Goal: Navigation & Orientation: Find specific page/section

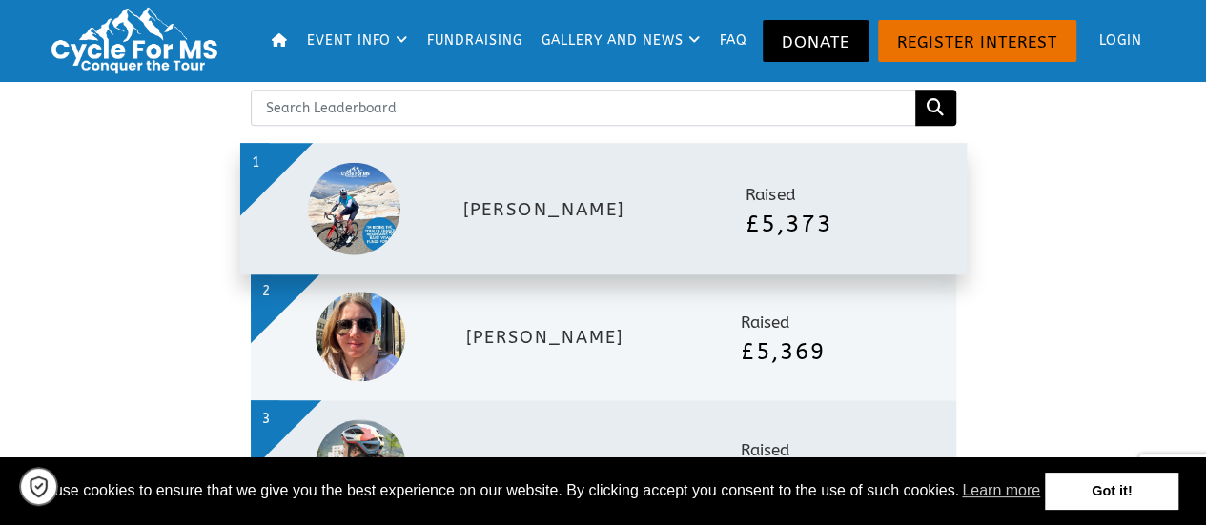
scroll to position [4833, 0]
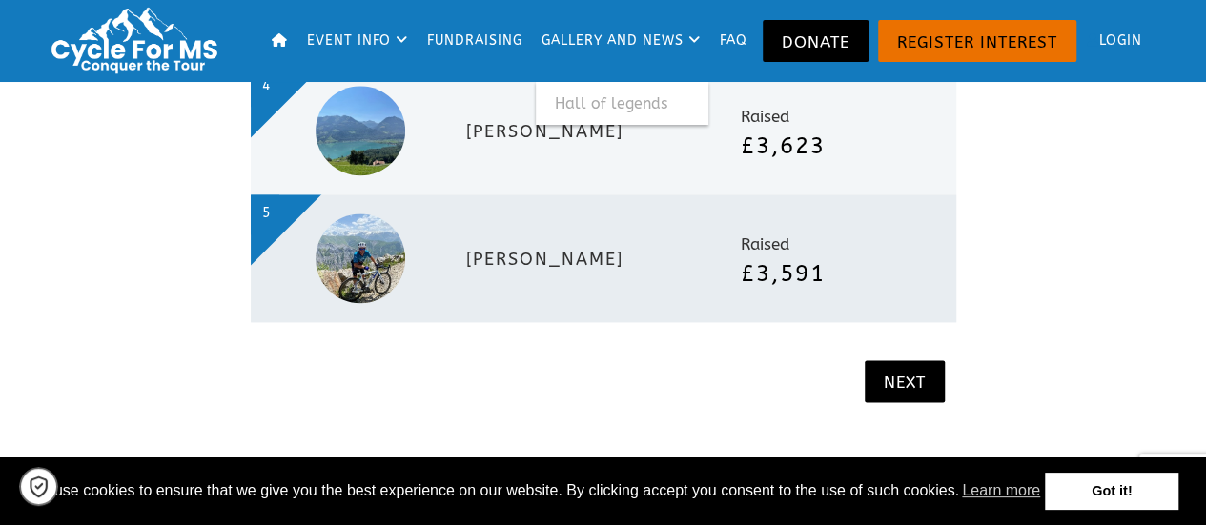
click at [616, 49] on link "Gallery and news" at bounding box center [622, 41] width 173 height 82
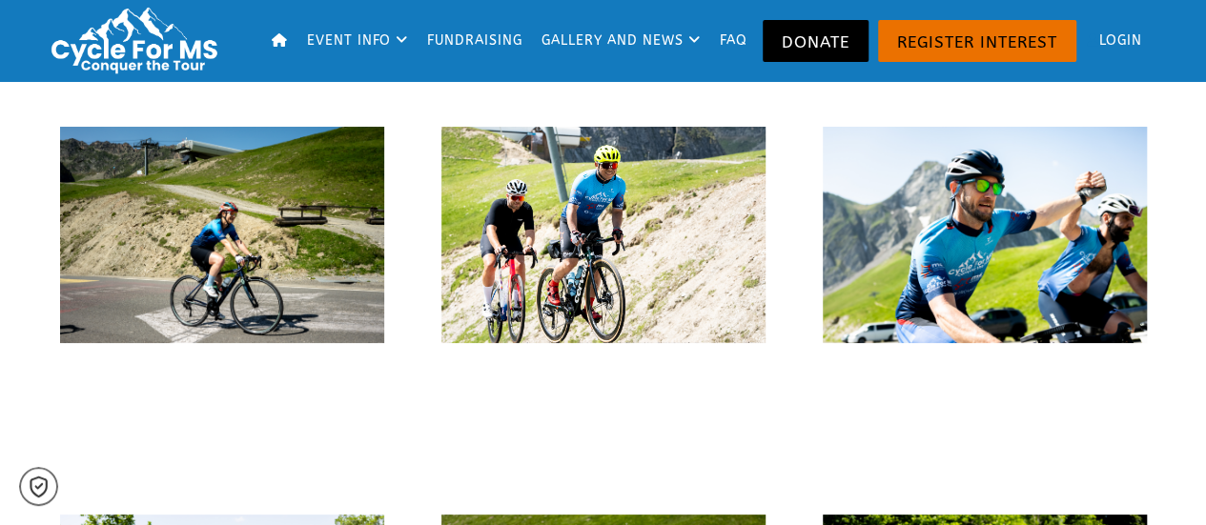
scroll to position [3682, 0]
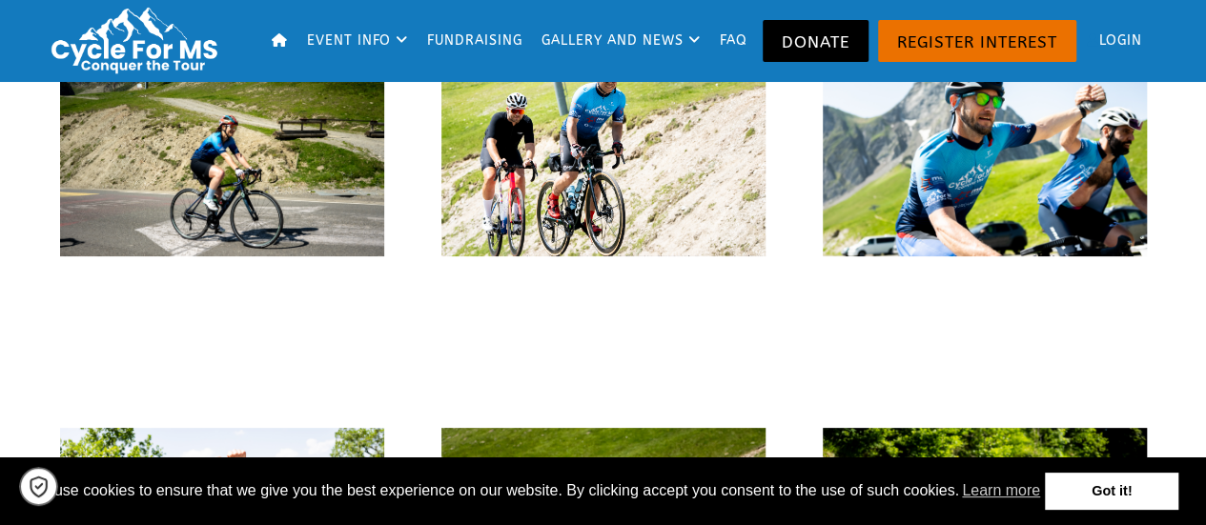
click at [1072, 473] on link "Got it!" at bounding box center [1112, 492] width 134 height 38
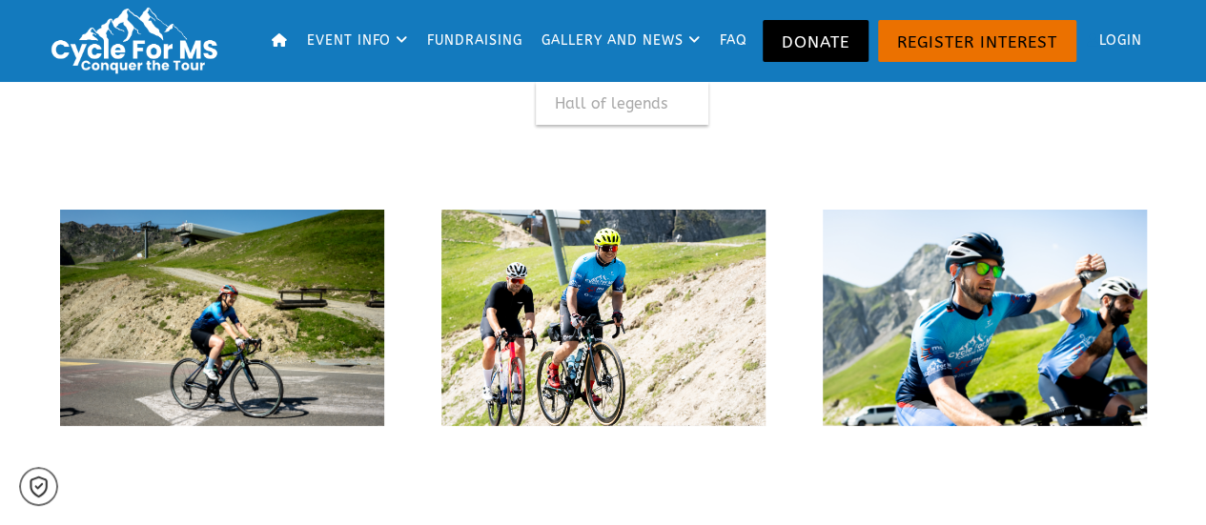
scroll to position [3396, 0]
